Goal: Task Accomplishment & Management: Use online tool/utility

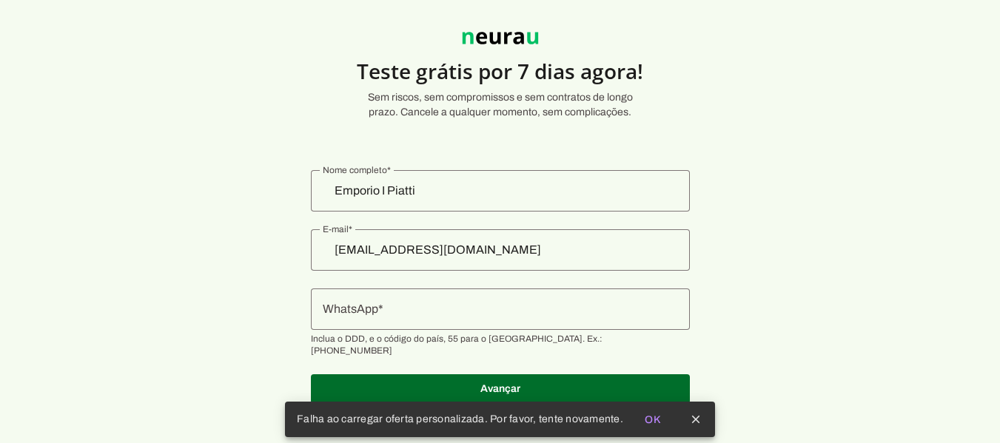
scroll to position [41, 0]
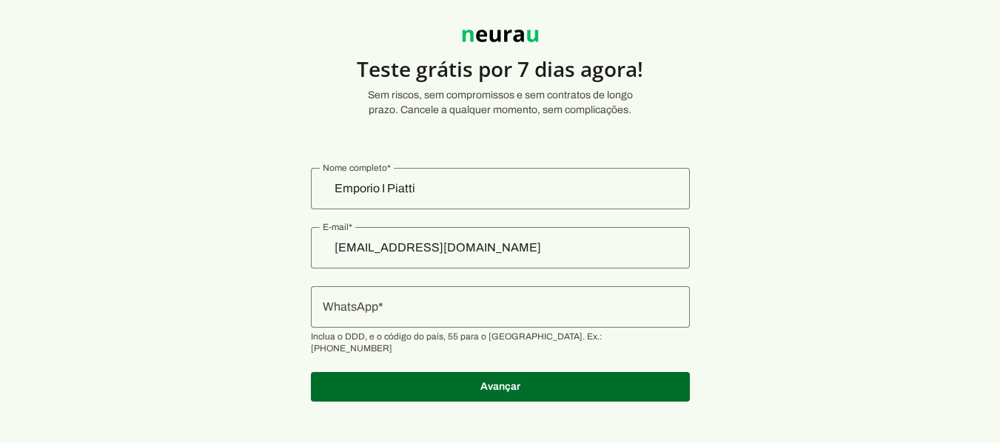
click at [246, 70] on section "Teste grátis por 7 dias agora! Sem riscos, sem compromissos e sem contratos de …" at bounding box center [500, 207] width 1000 height 425
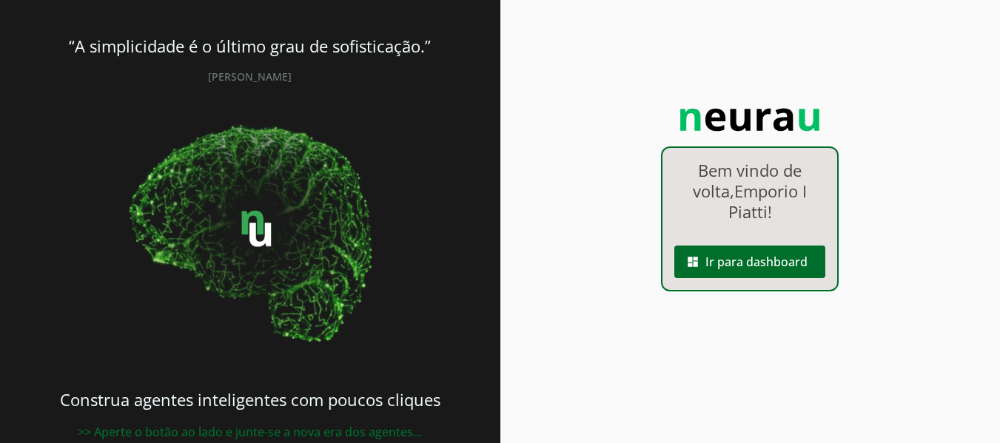
click at [746, 264] on span at bounding box center [749, 262] width 151 height 36
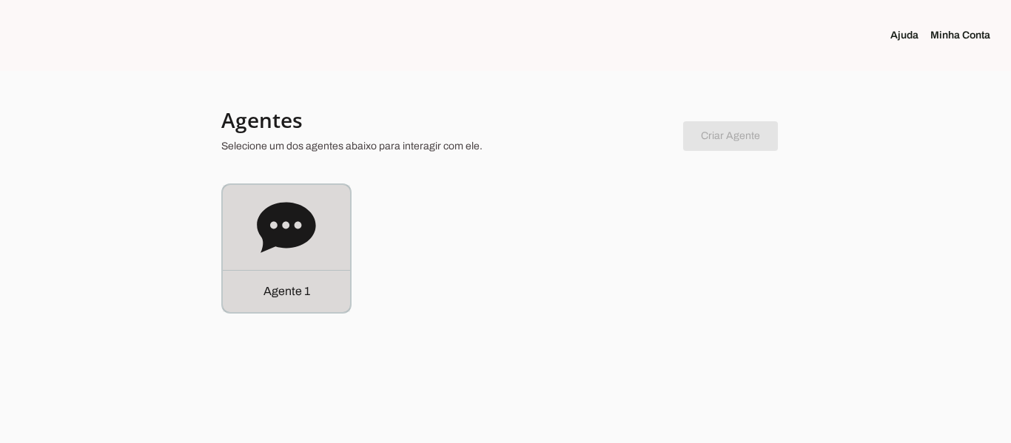
click at [292, 281] on div "Agente 1" at bounding box center [286, 291] width 127 height 42
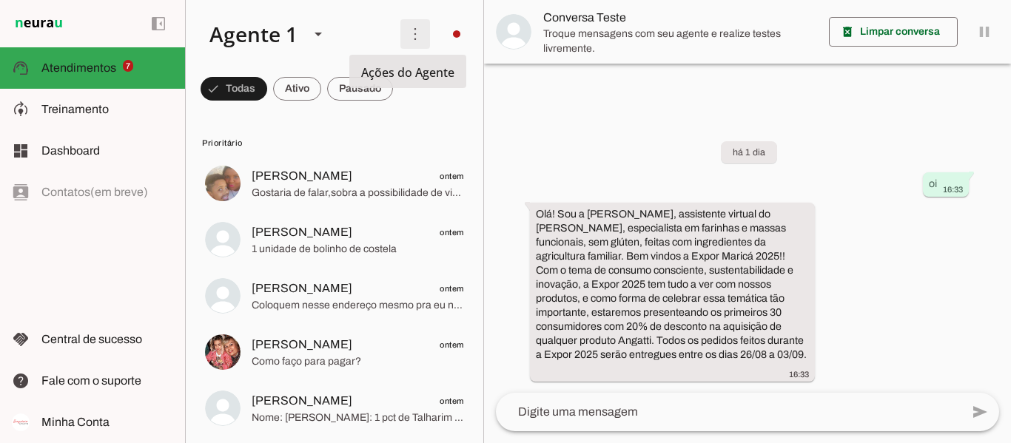
click at [415, 38] on span at bounding box center [415, 34] width 36 height 36
drag, startPoint x: 13, startPoint y: 285, endPoint x: 81, endPoint y: 122, distance: 176.5
click at [36, 236] on div "left_panel_open left_panel_close" at bounding box center [92, 221] width 185 height 443
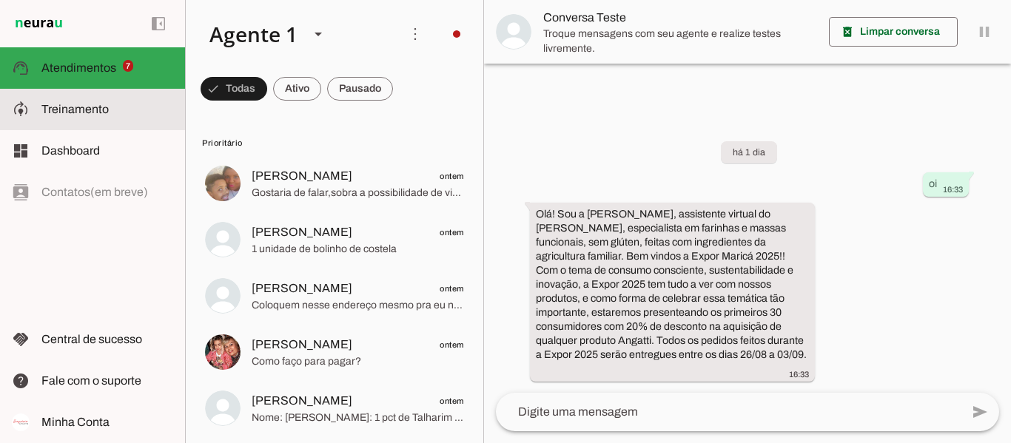
click at [85, 104] on span "Treinamento" at bounding box center [74, 109] width 67 height 13
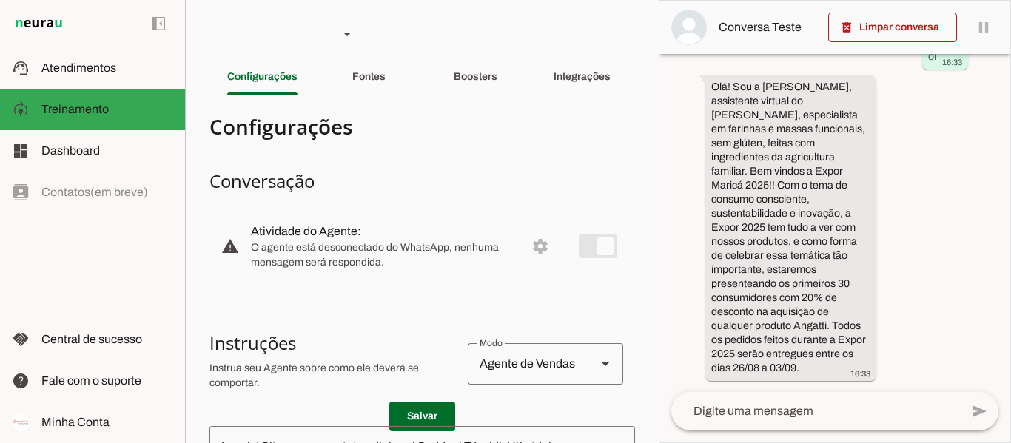
scroll to position [73, 0]
click at [481, 64] on div "Boosters" at bounding box center [476, 77] width 44 height 36
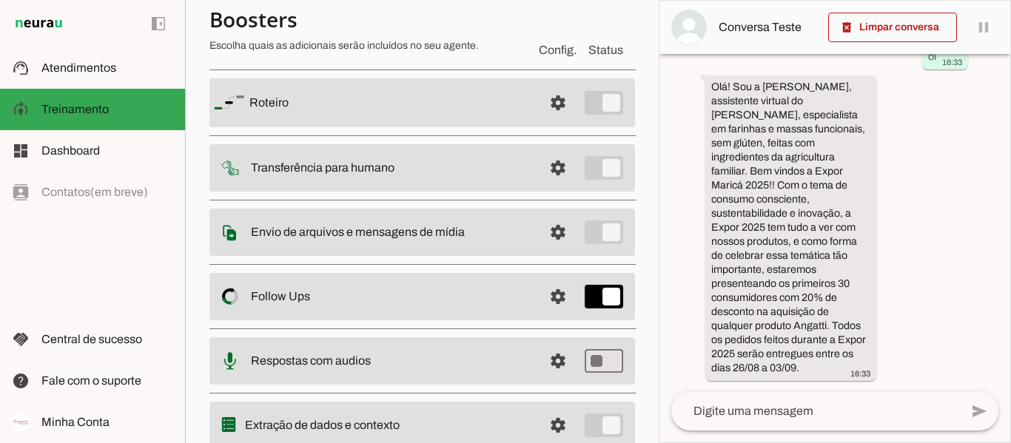
scroll to position [74, 0]
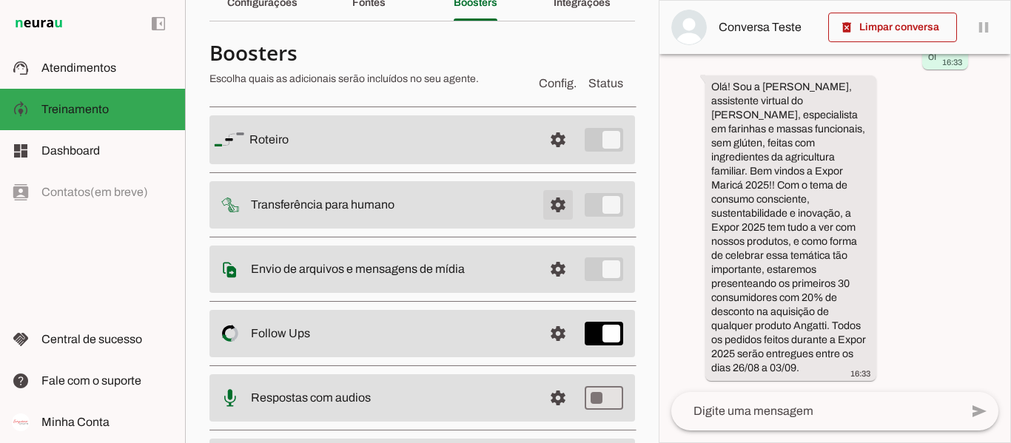
click at [542, 158] on span at bounding box center [558, 140] width 36 height 36
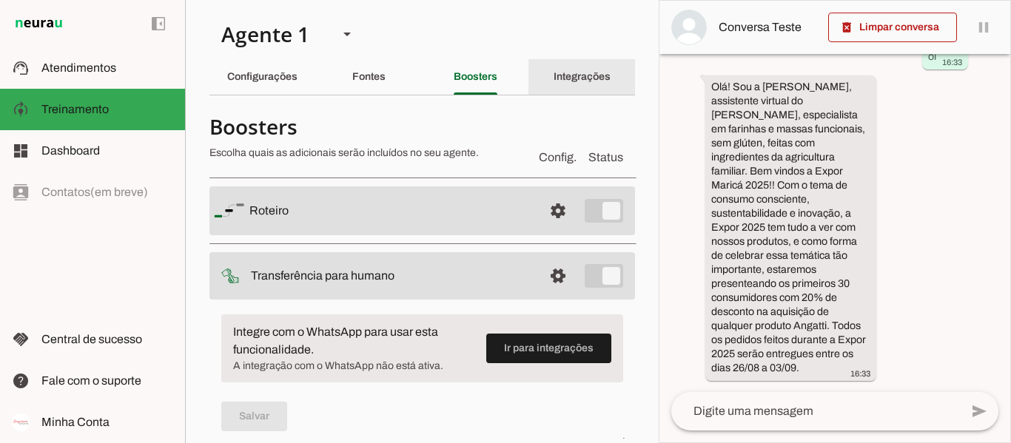
click at [562, 83] on div "Integrações" at bounding box center [582, 77] width 57 height 36
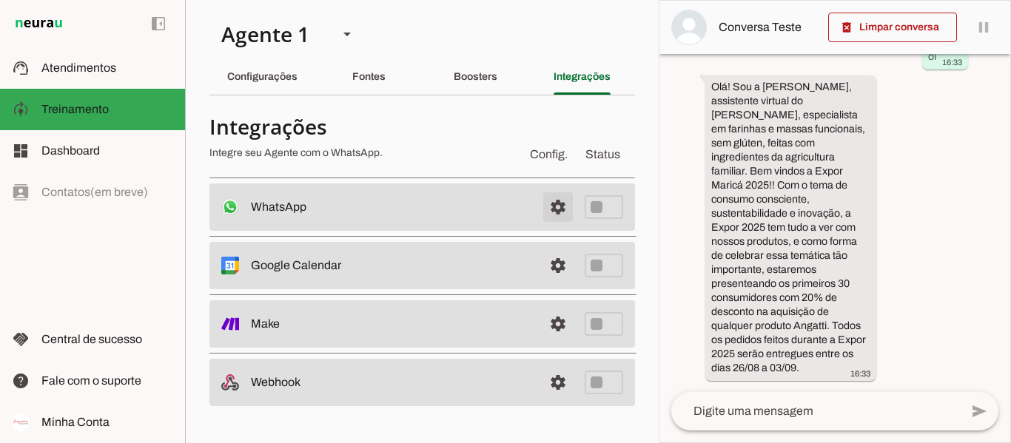
click at [565, 206] on span at bounding box center [558, 207] width 36 height 36
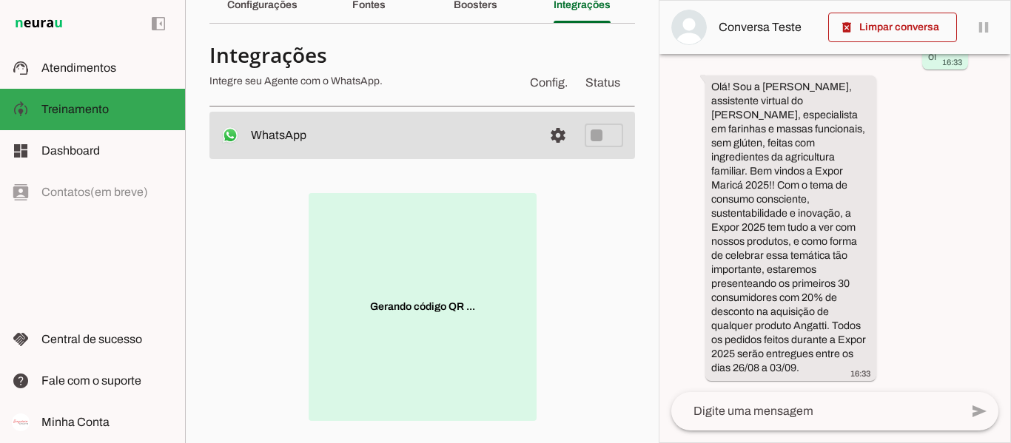
scroll to position [148, 0]
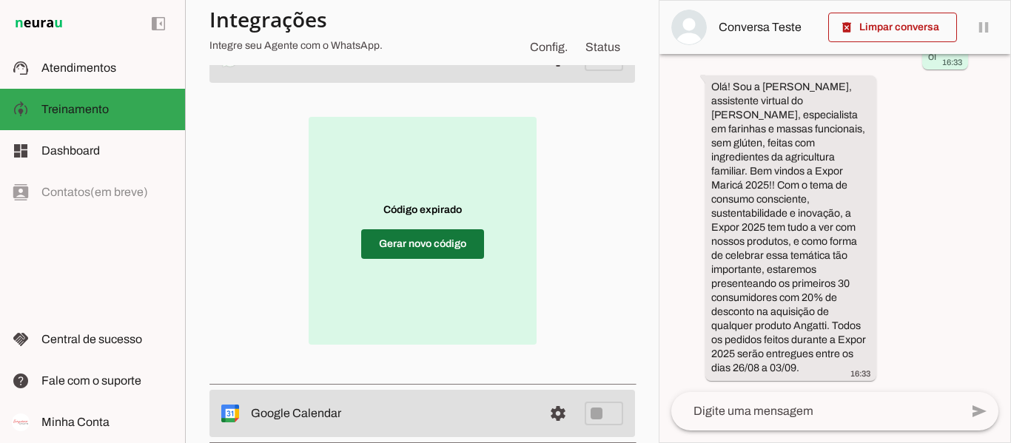
click at [441, 249] on span at bounding box center [422, 244] width 123 height 36
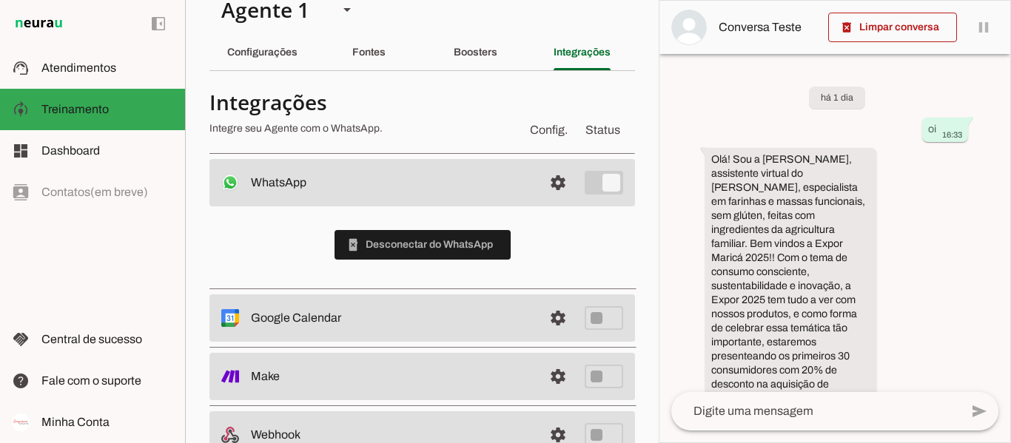
scroll to position [0, 0]
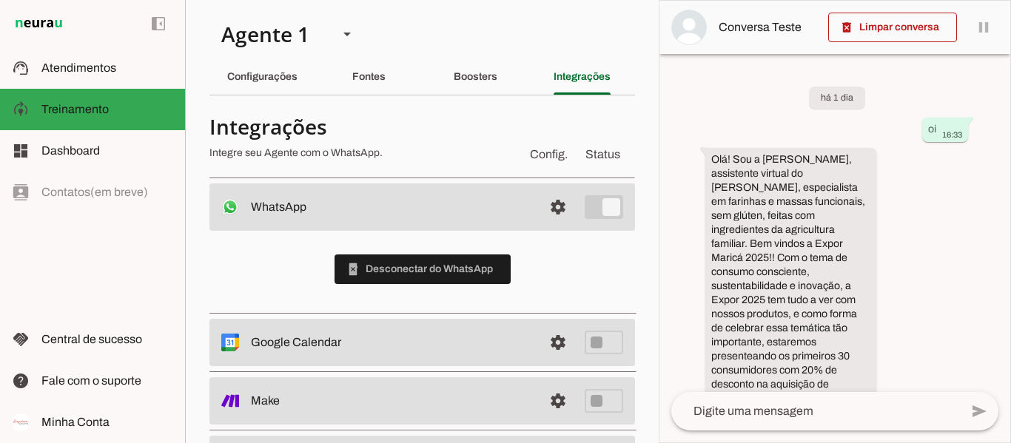
click at [431, 36] on section "Agente 1 Criar Agente Você atingiu o limite de IAs Neurau permitidas. Atualize …" at bounding box center [422, 221] width 474 height 443
click at [446, 41] on section "Agente 1 Criar Agente Você atingiu o limite de IAs Neurau permitidas. Atualize …" at bounding box center [422, 221] width 474 height 443
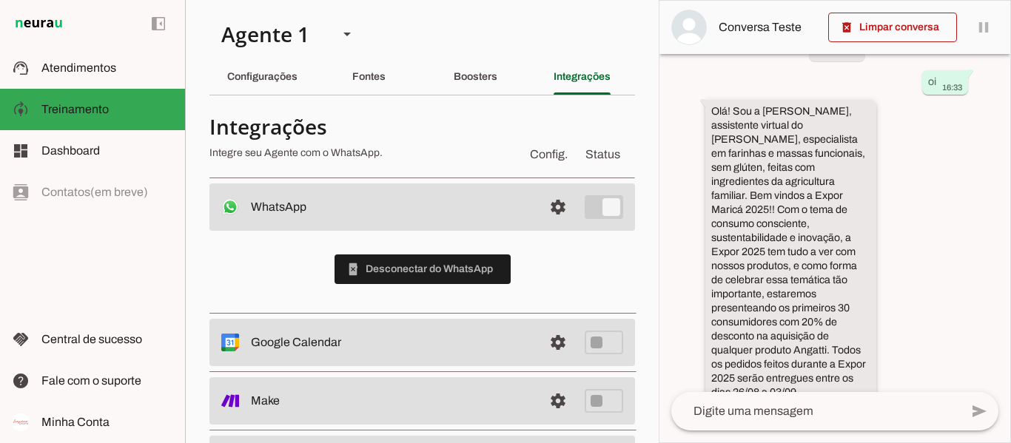
scroll to position [73, 0]
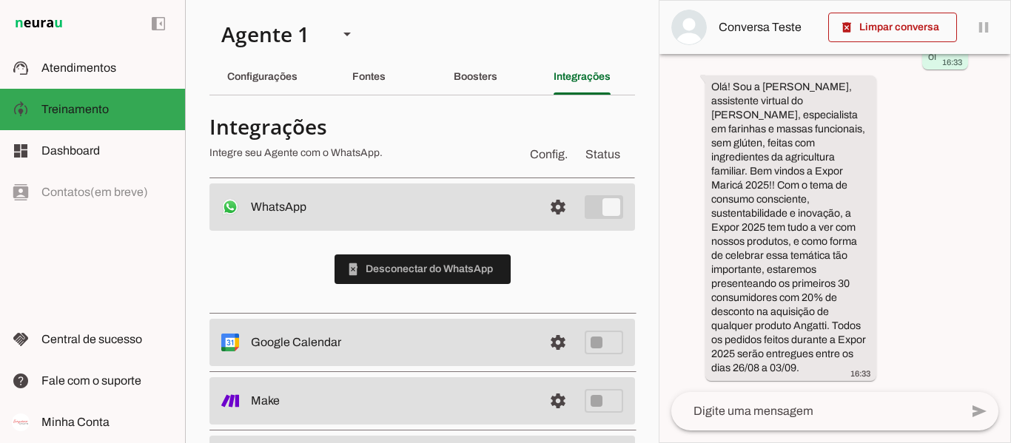
click at [400, 38] on section "Agente 1 Criar Agente Você atingiu o limite de IAs Neurau permitidas. Atualize …" at bounding box center [422, 221] width 474 height 443
click at [278, 84] on div "Configurações" at bounding box center [262, 77] width 70 height 36
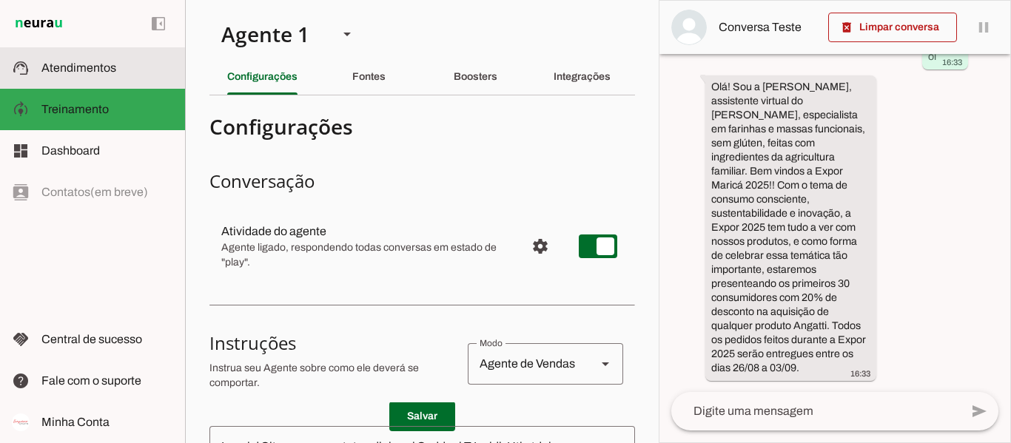
click at [57, 76] on slot at bounding box center [107, 68] width 132 height 18
